Goal: Task Accomplishment & Management: Use online tool/utility

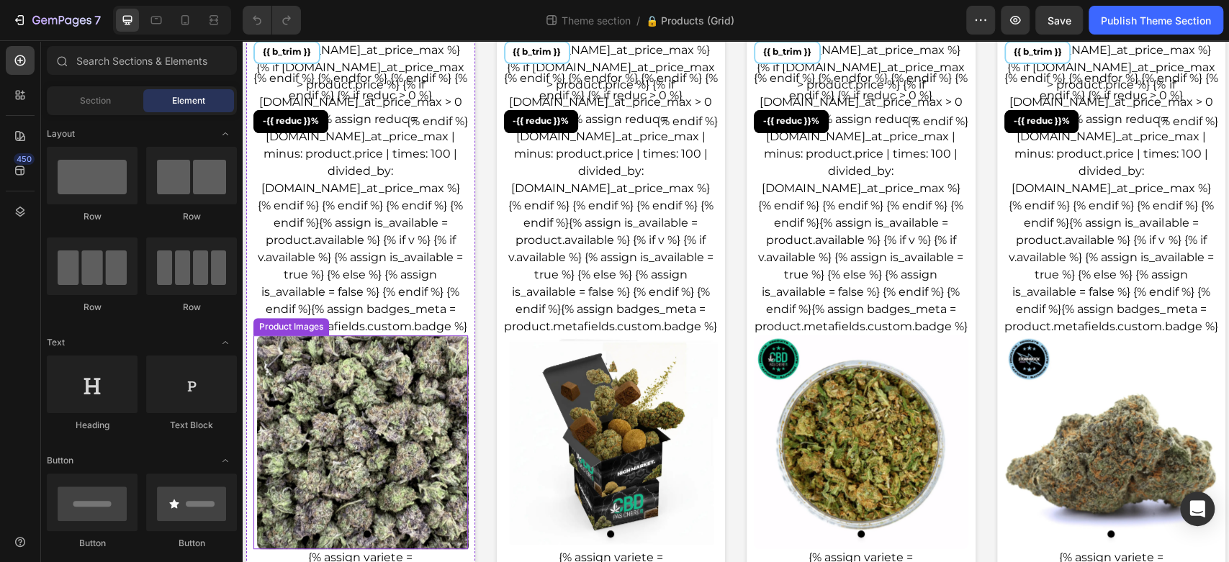
scroll to position [560, 0]
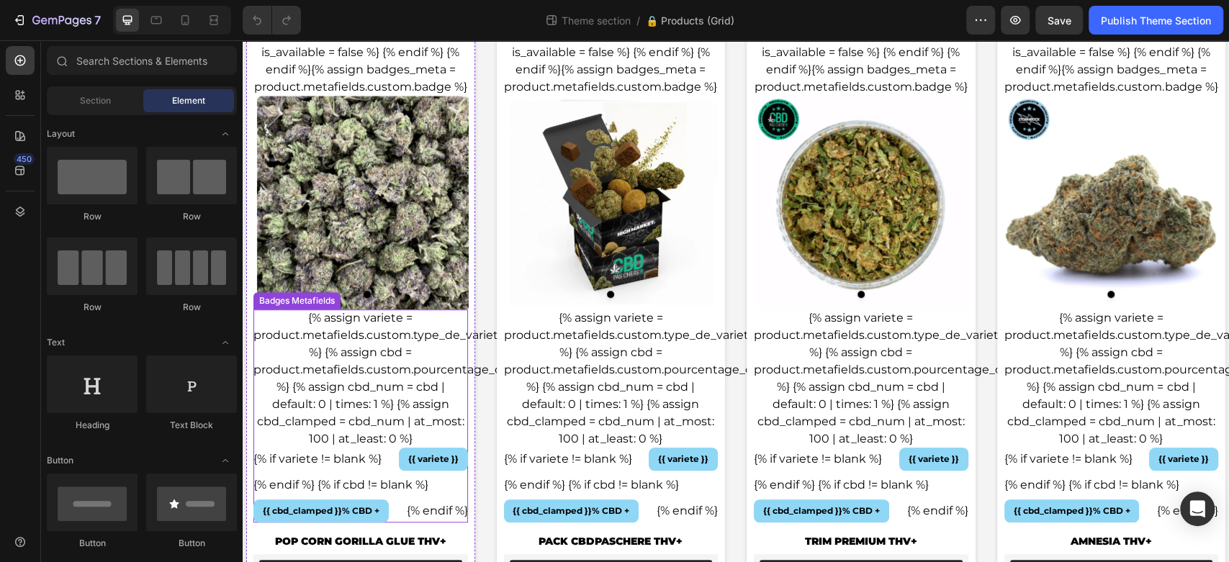
click at [354, 419] on div "{% assign variete = product.metafields.custom.type_de_variete %} {% assign cbd …" at bounding box center [360, 416] width 215 height 213
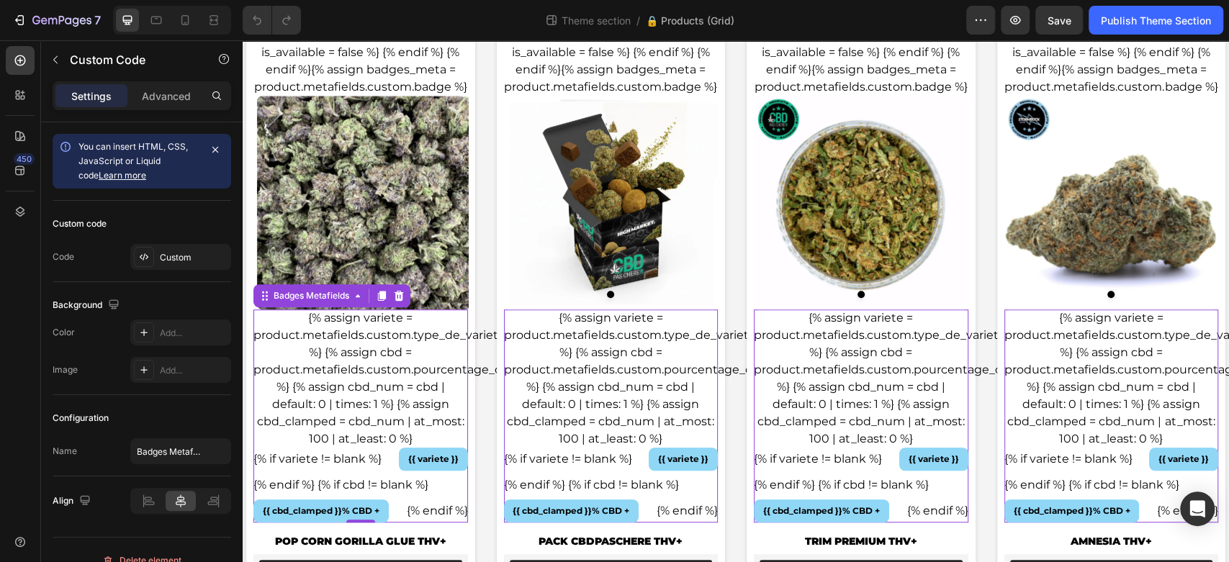
click at [354, 405] on div "{% assign variete = product.metafields.custom.type_de_variete %} {% assign cbd …" at bounding box center [360, 416] width 215 height 213
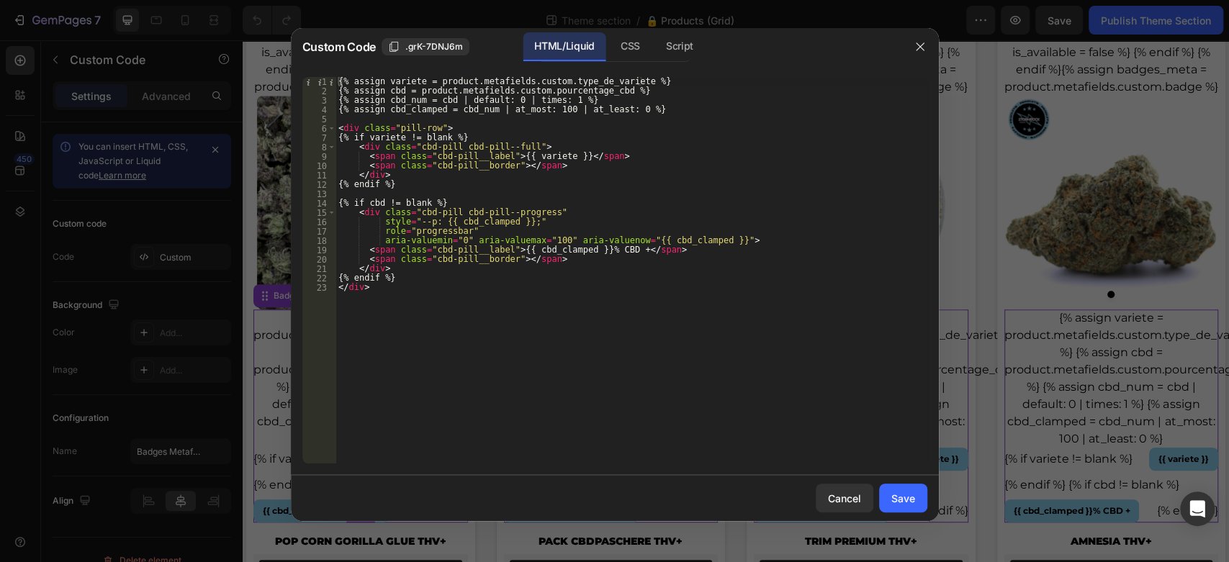
click at [604, 251] on div "{% assign variete = product.metafields.custom.type_de_variete %} {% assign cbd …" at bounding box center [632, 279] width 592 height 405
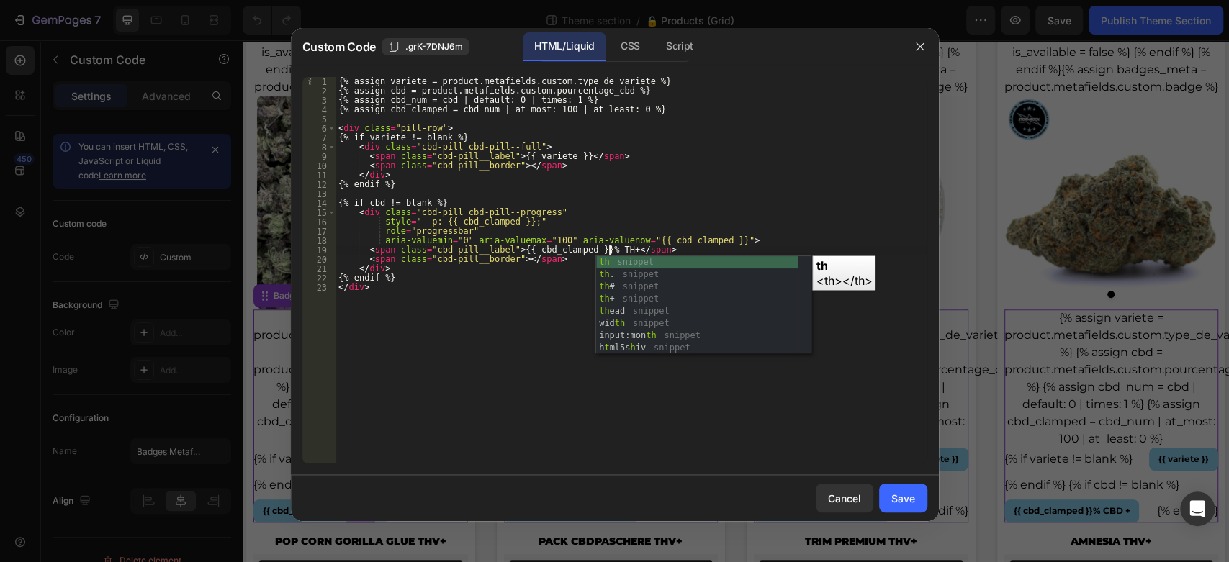
scroll to position [0, 23]
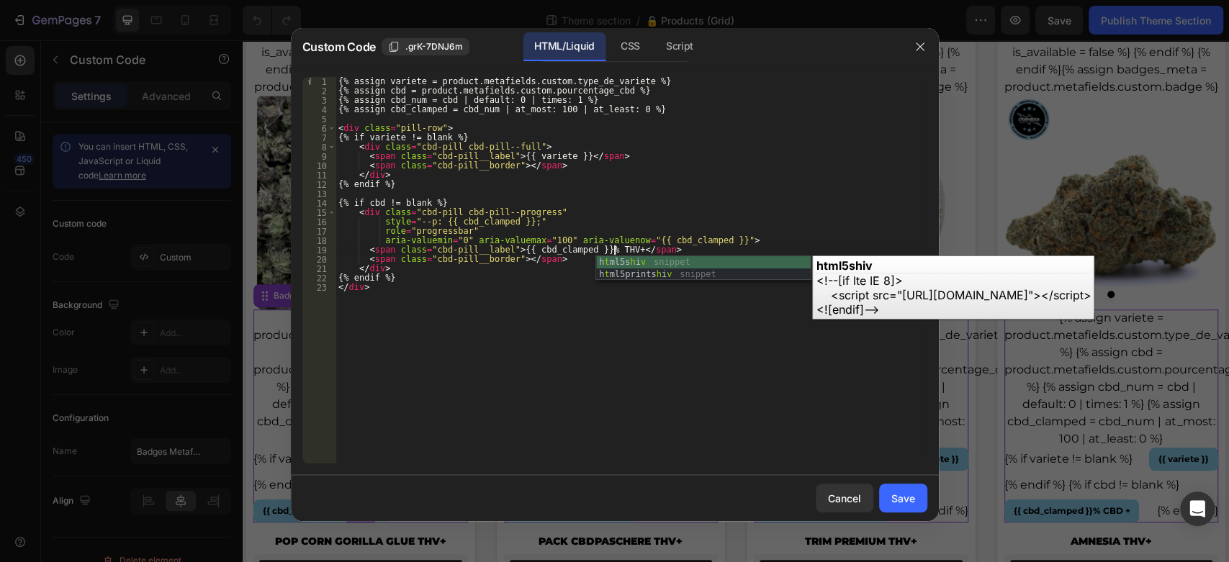
click at [618, 223] on div "{% assign variete = product.metafields.custom.type_de_variete %} {% assign cbd …" at bounding box center [632, 279] width 592 height 405
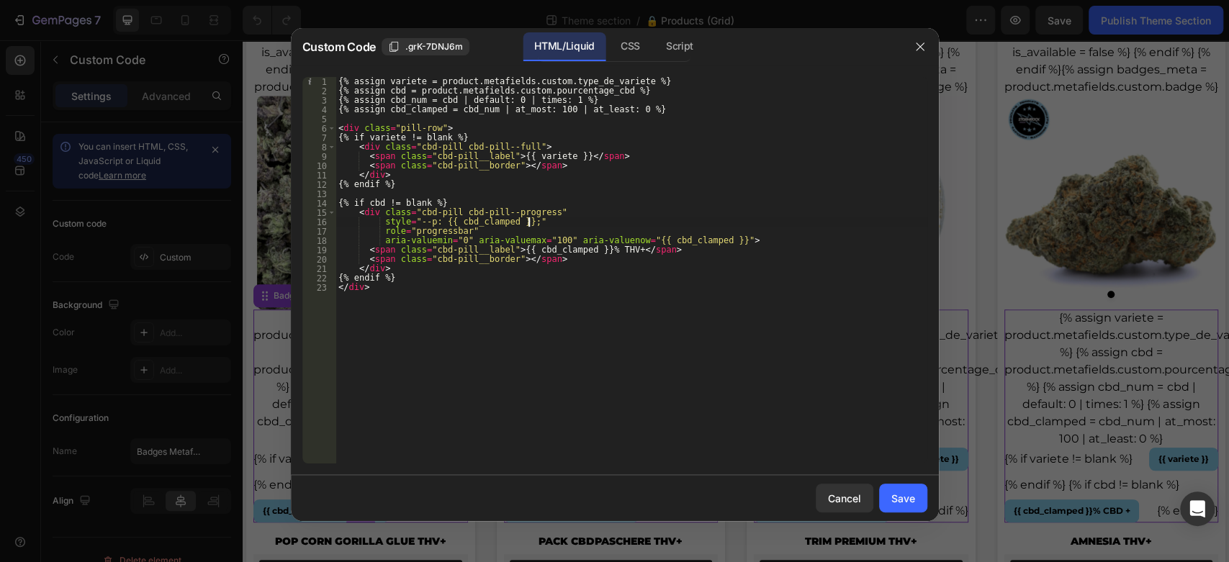
scroll to position [0, 15]
type textarea "style="--p: {{ cbd_clamped }};""
click at [902, 500] on div "Save" at bounding box center [903, 498] width 24 height 15
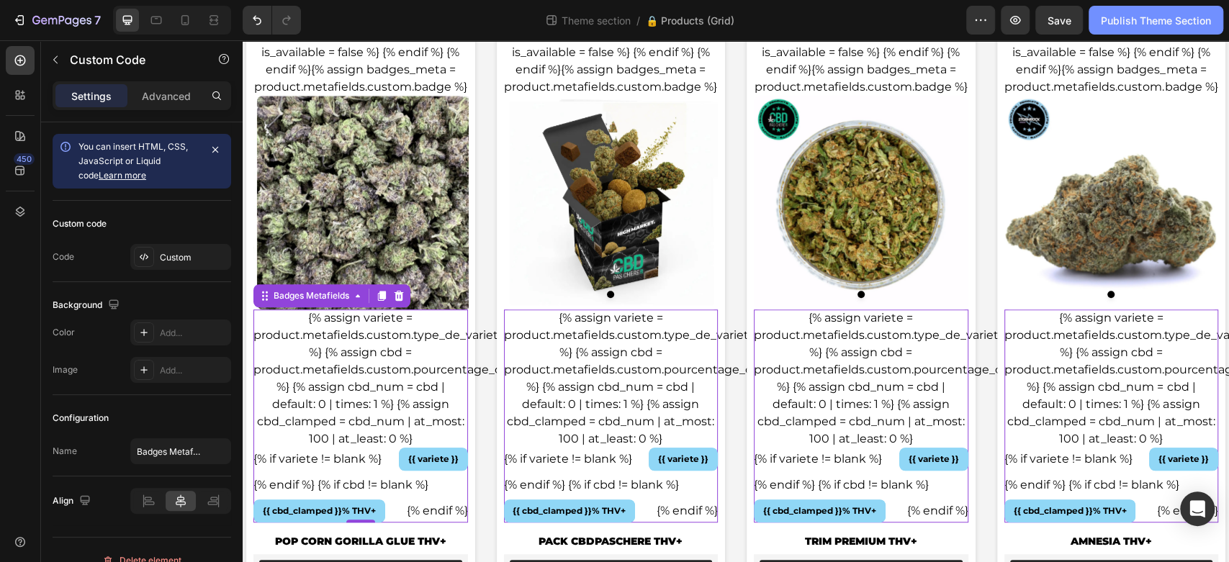
click at [1180, 17] on div "Publish Theme Section" at bounding box center [1156, 20] width 110 height 15
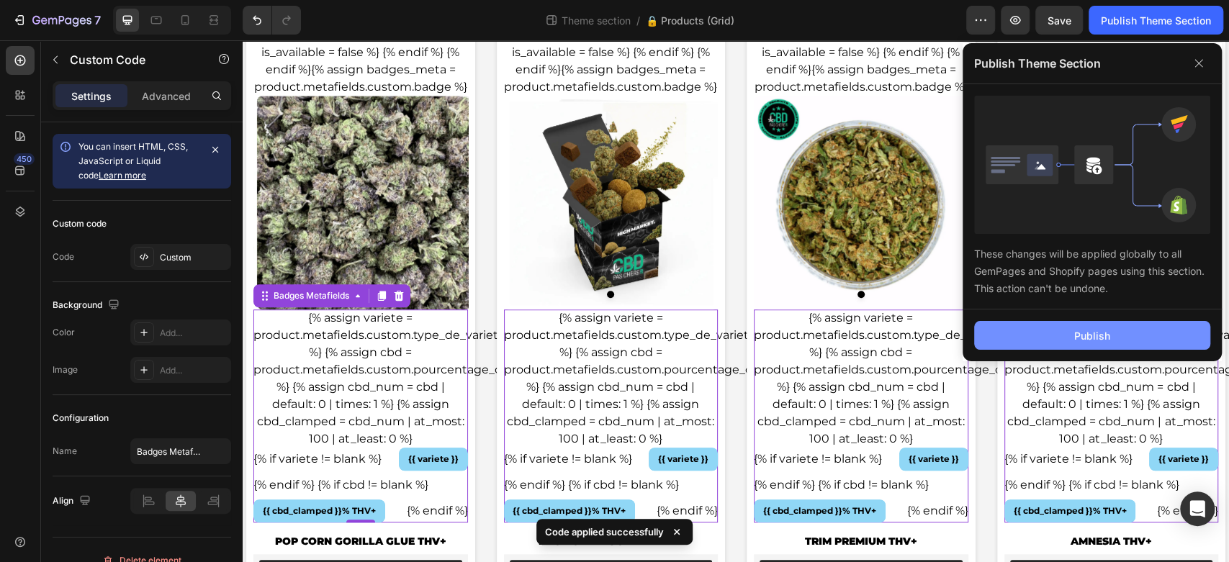
click at [1087, 327] on button "Publish" at bounding box center [1092, 335] width 236 height 29
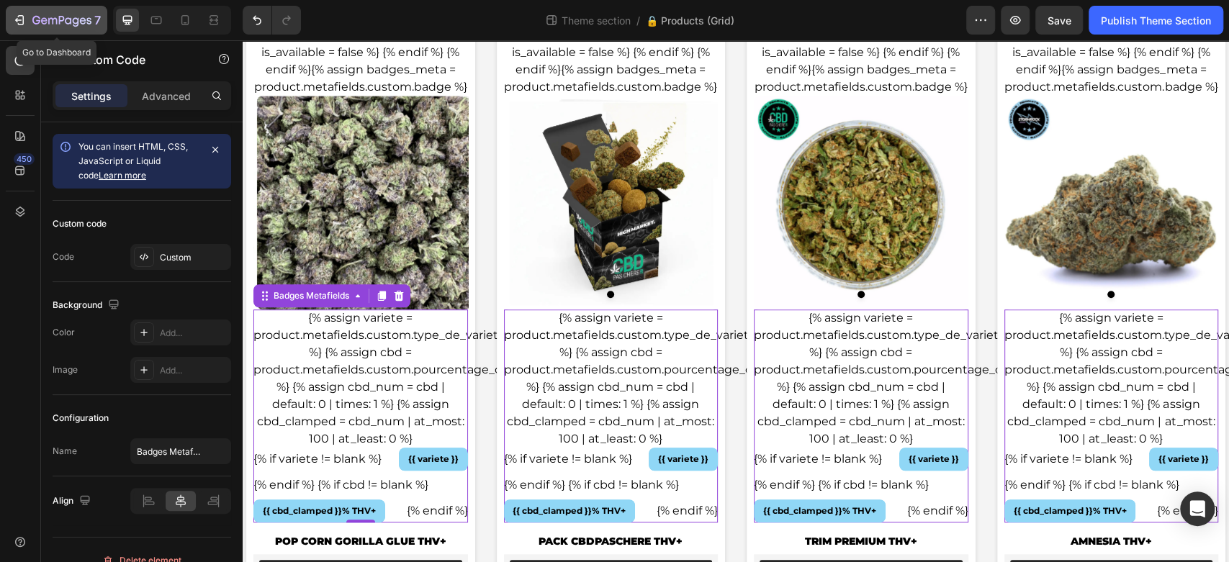
click at [66, 25] on icon "button" at bounding box center [61, 21] width 59 height 12
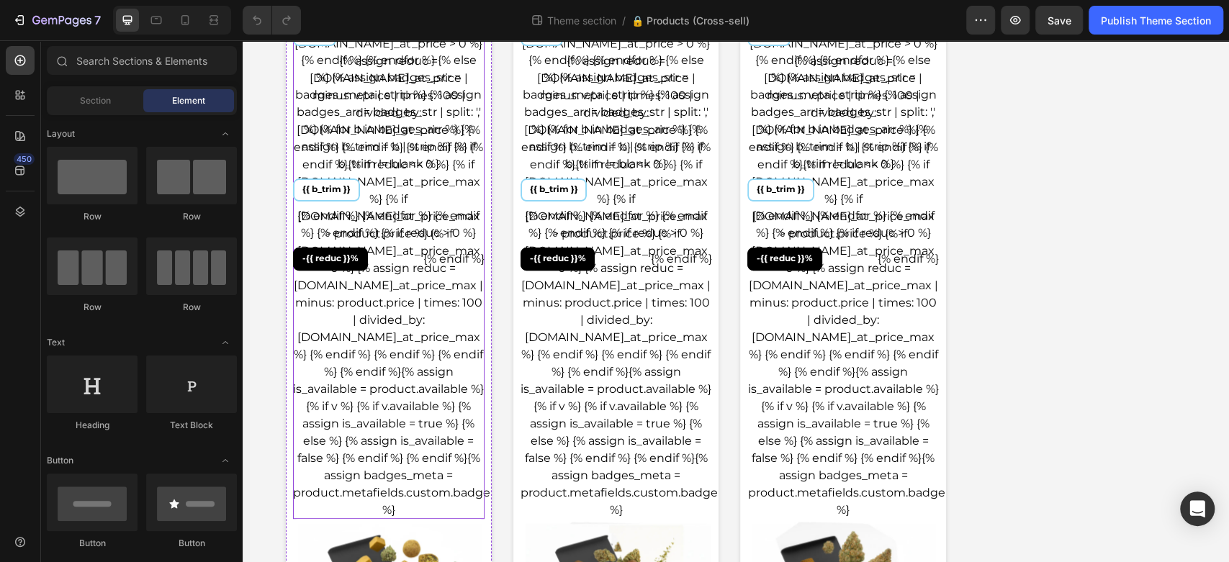
scroll to position [480, 0]
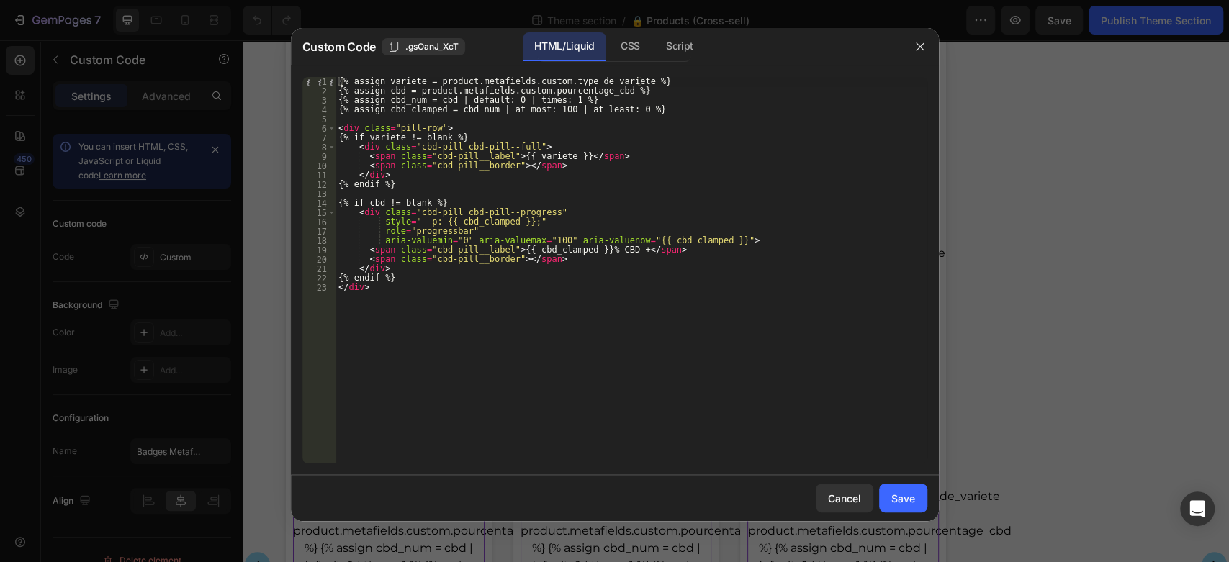
click at [611, 248] on div "{% assign variete = product.metafields.custom.type_de_variete %} {% assign cbd …" at bounding box center [632, 279] width 592 height 405
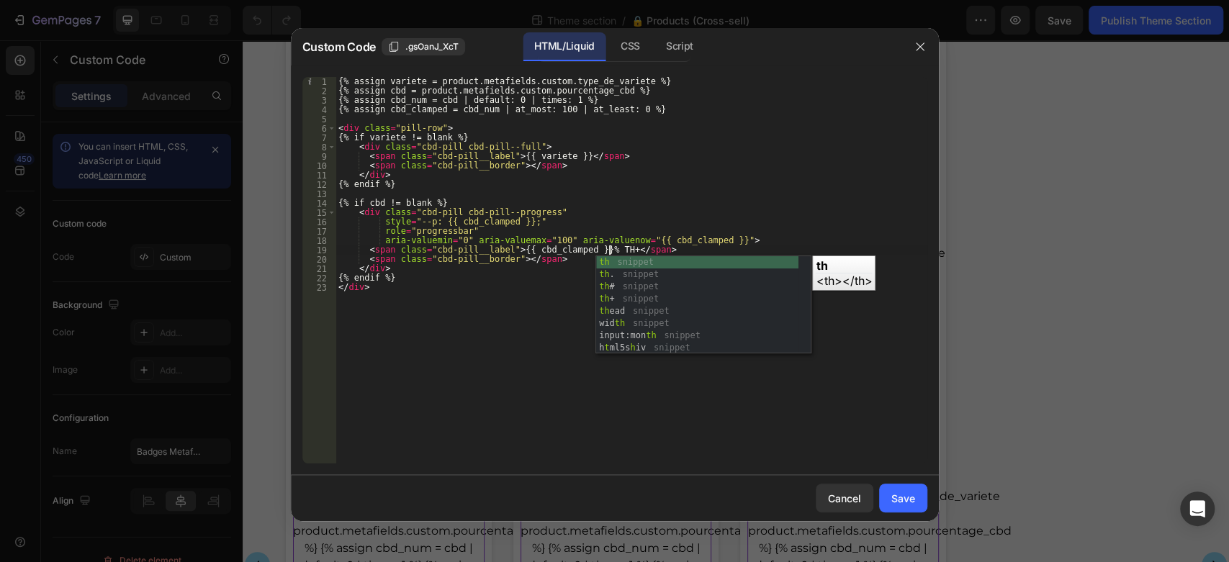
scroll to position [0, 23]
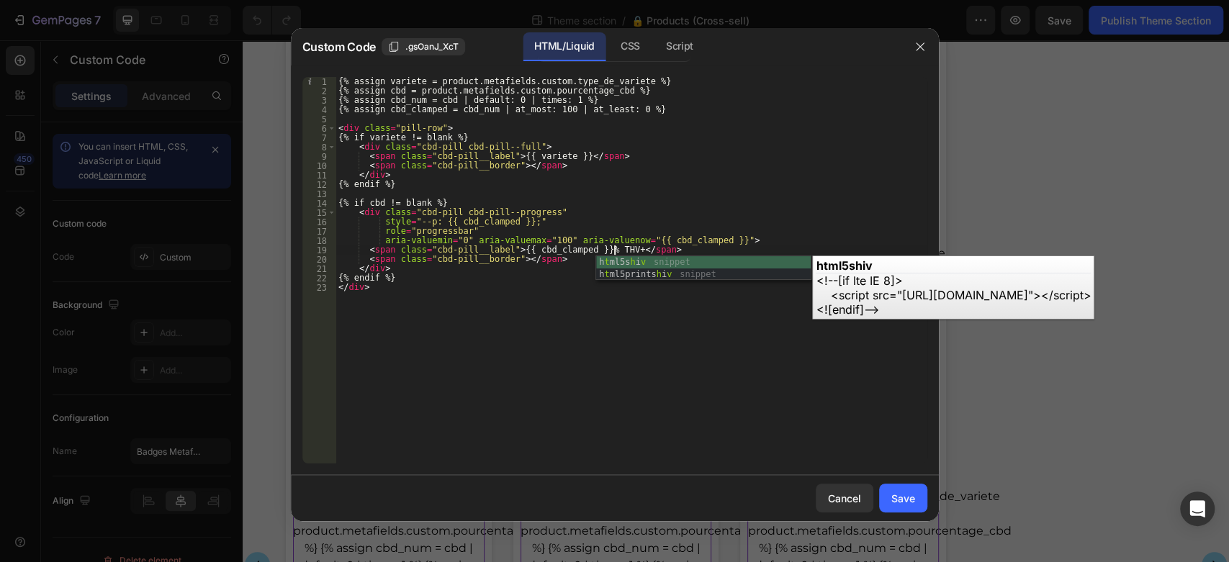
click at [668, 203] on div "{% assign variete = product.metafields.custom.type_de_variete %} {% assign cbd …" at bounding box center [632, 279] width 592 height 405
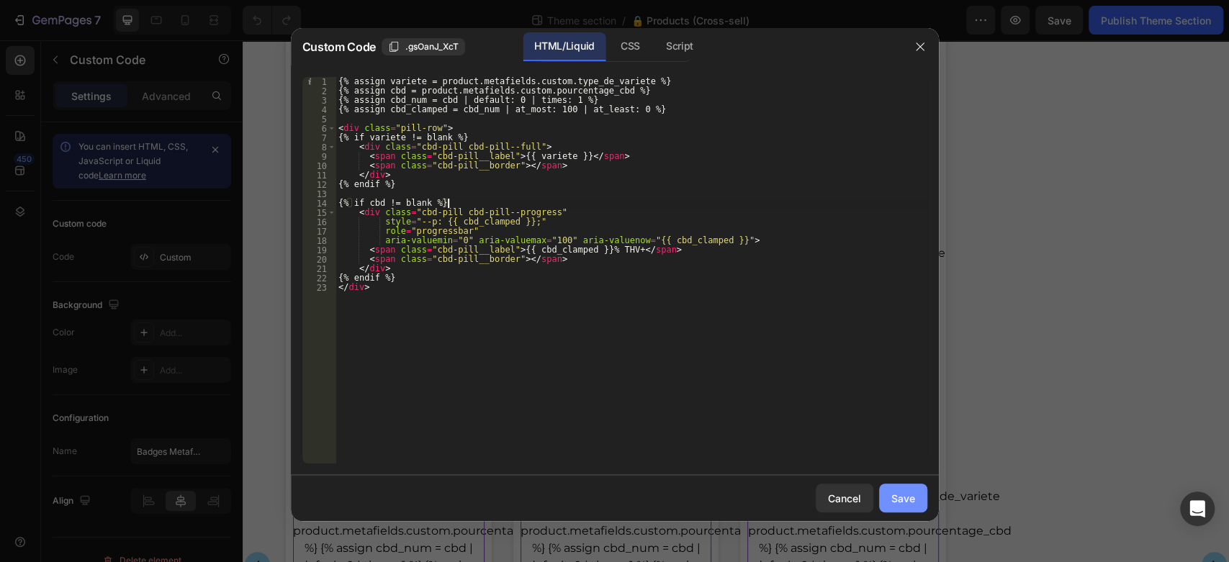
type textarea "{% if cbd != blank %}"
click at [897, 492] on div "Save" at bounding box center [903, 498] width 24 height 15
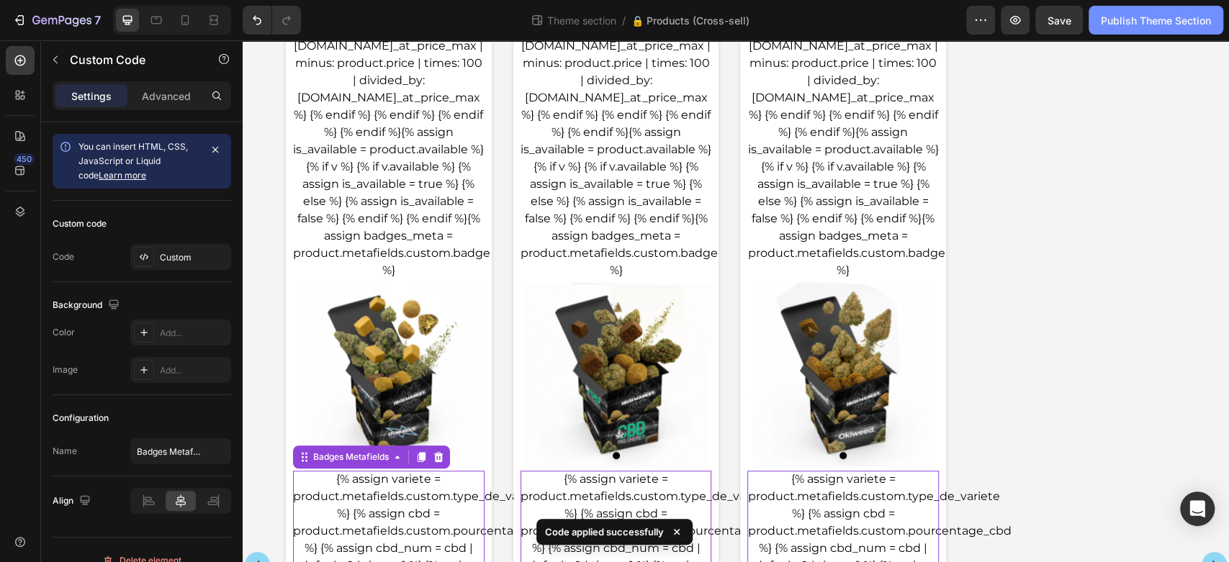
click at [1181, 21] on div "Publish Theme Section" at bounding box center [1156, 20] width 110 height 15
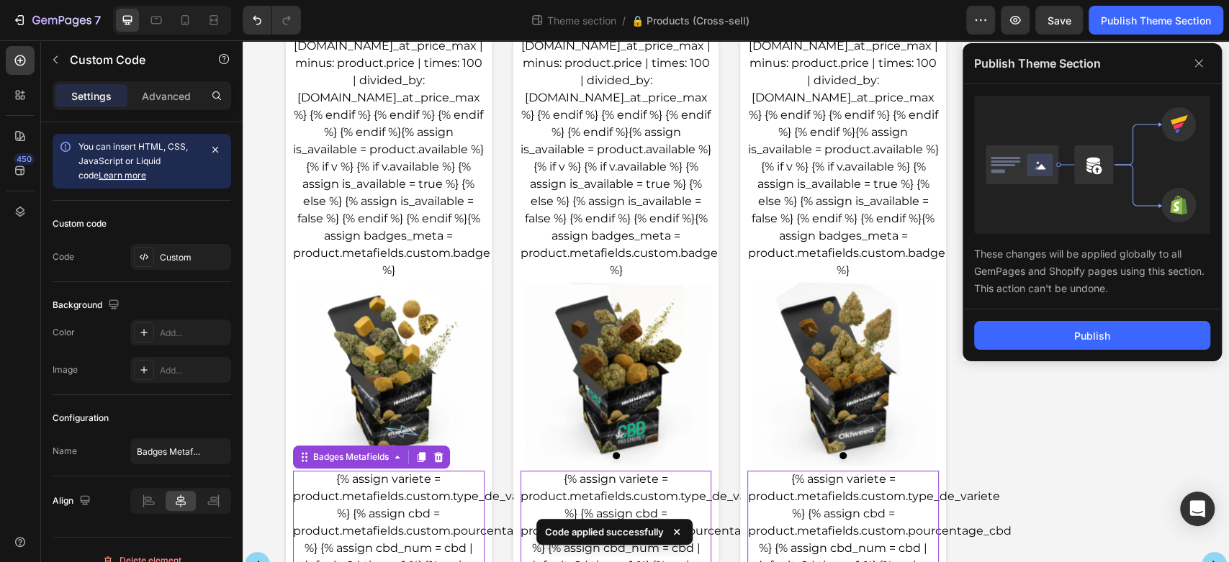
click at [1026, 356] on div "Publish" at bounding box center [1092, 336] width 259 height 52
click at [1035, 349] on div "Publish" at bounding box center [1092, 336] width 259 height 52
click at [1035, 349] on button "Publish" at bounding box center [1092, 335] width 236 height 29
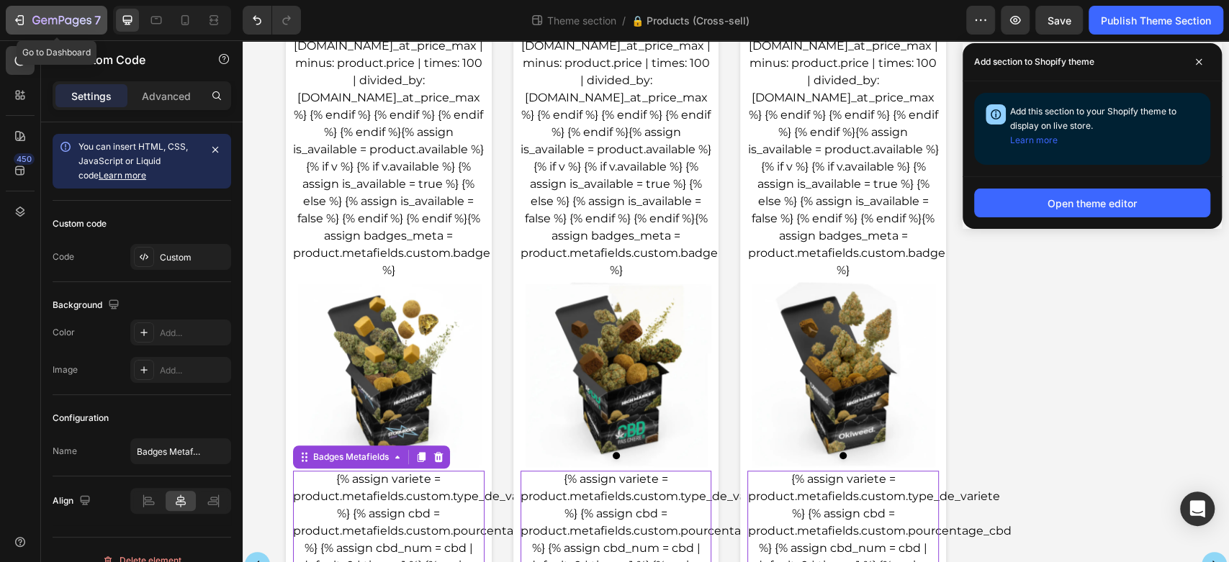
click at [53, 16] on icon "button" at bounding box center [61, 21] width 59 height 12
